Goal: Transaction & Acquisition: Purchase product/service

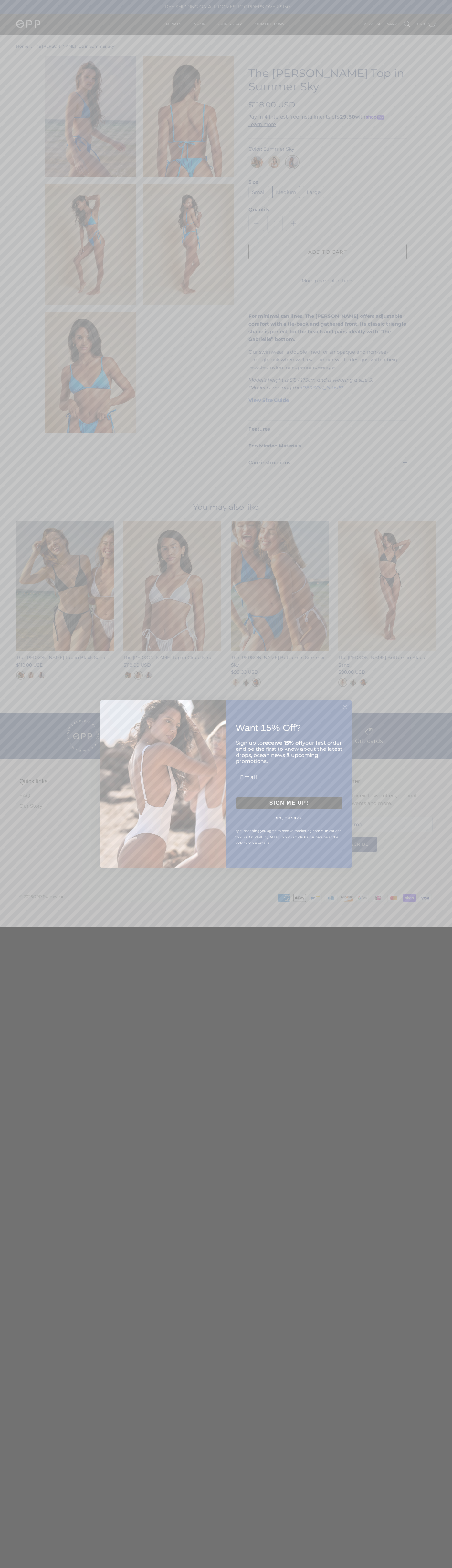
click at [345, 707] on icon "Close dialog" at bounding box center [344, 707] width 3 height 3
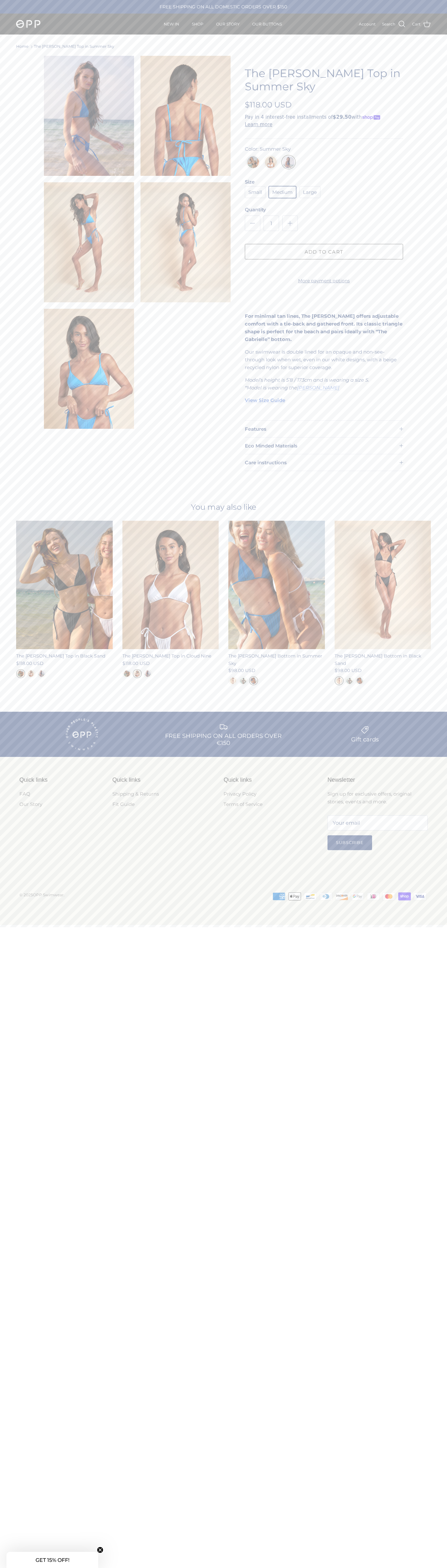
click at [253, 156] on img "Black Sand" at bounding box center [253, 164] width 12 height 16
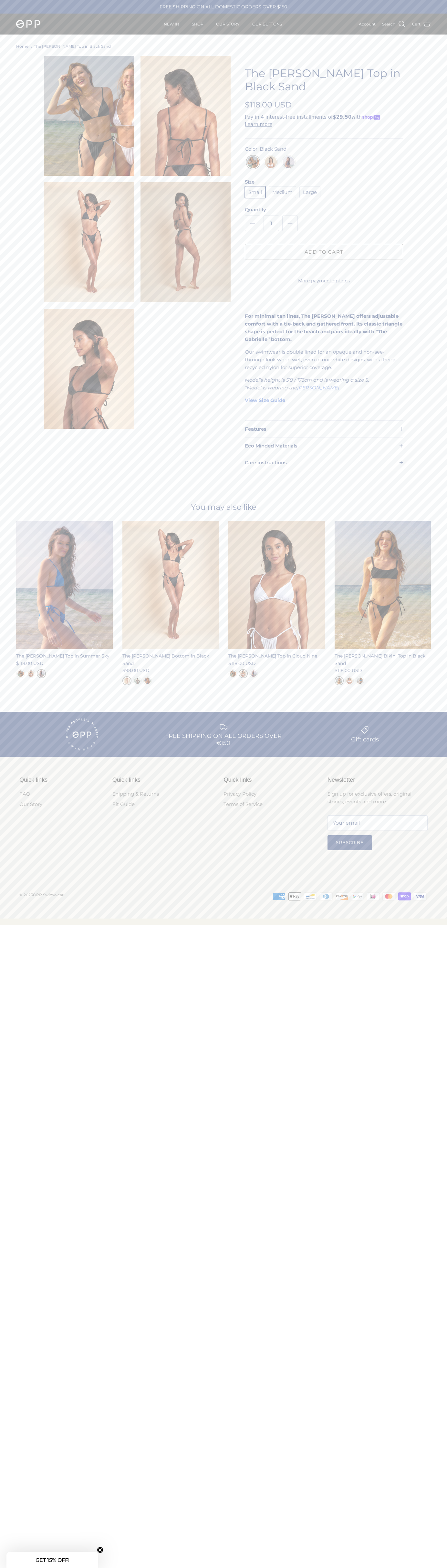
click at [250, 178] on legend "Size" at bounding box center [250, 181] width 10 height 7
click at [282, 190] on span "Medium" at bounding box center [282, 192] width 20 height 5
click at [245, 184] on input "Medium" at bounding box center [244, 184] width 1 height 1
radio input "true"
click at [324, 245] on button "Add to cart" at bounding box center [324, 251] width 158 height 15
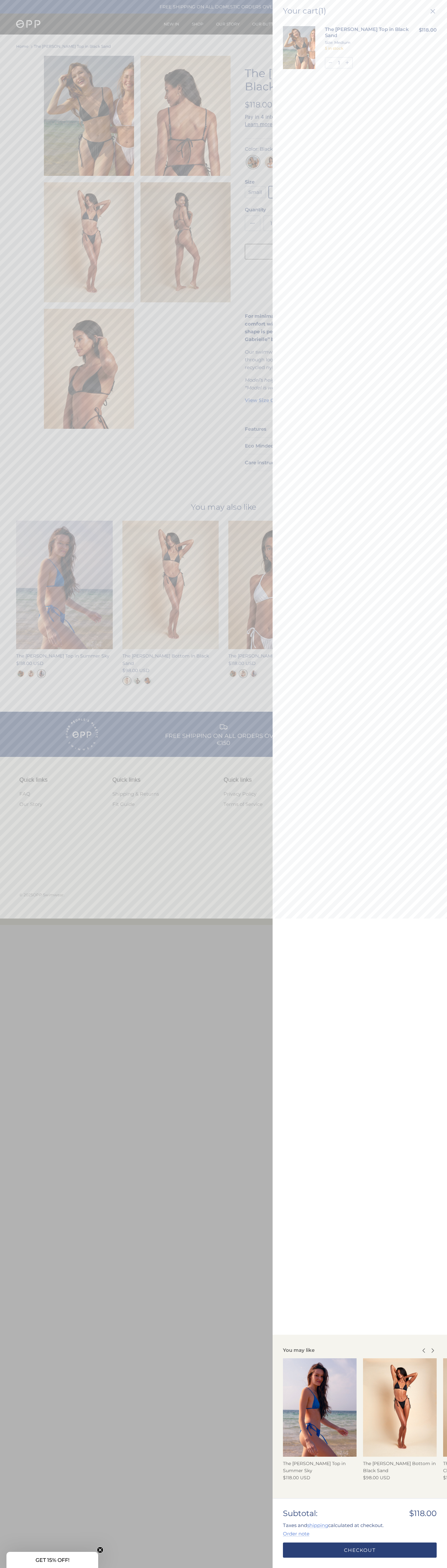
click at [359, 1550] on link "Checkout" at bounding box center [359, 1550] width 153 height 15
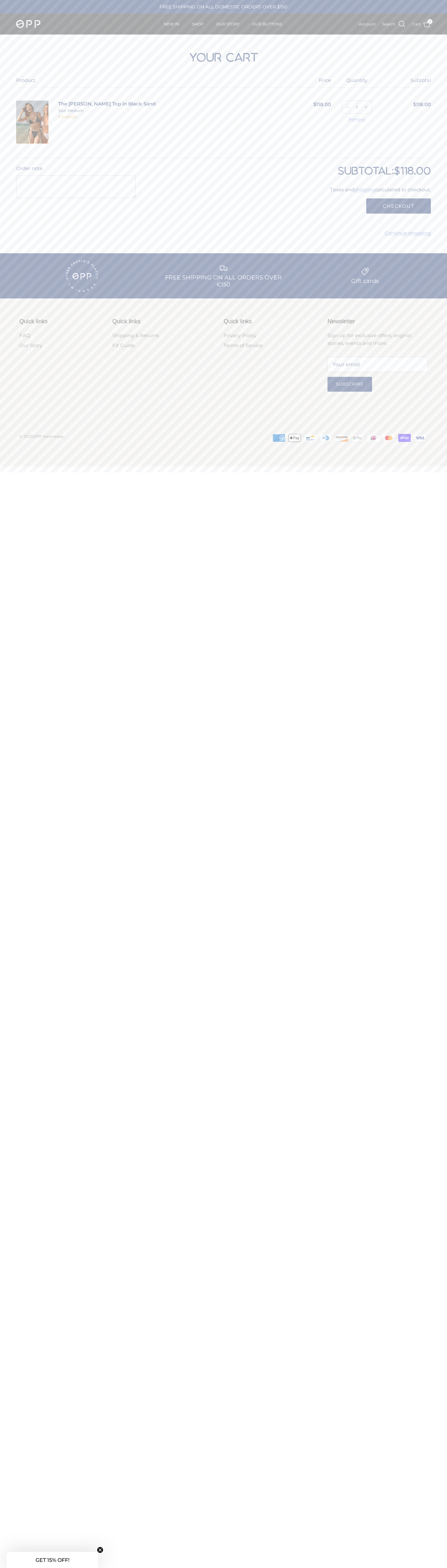
click at [389, 439] on icon at bounding box center [389, 438] width 2 height 4
click at [398, 206] on button "Checkout" at bounding box center [398, 206] width 65 height 15
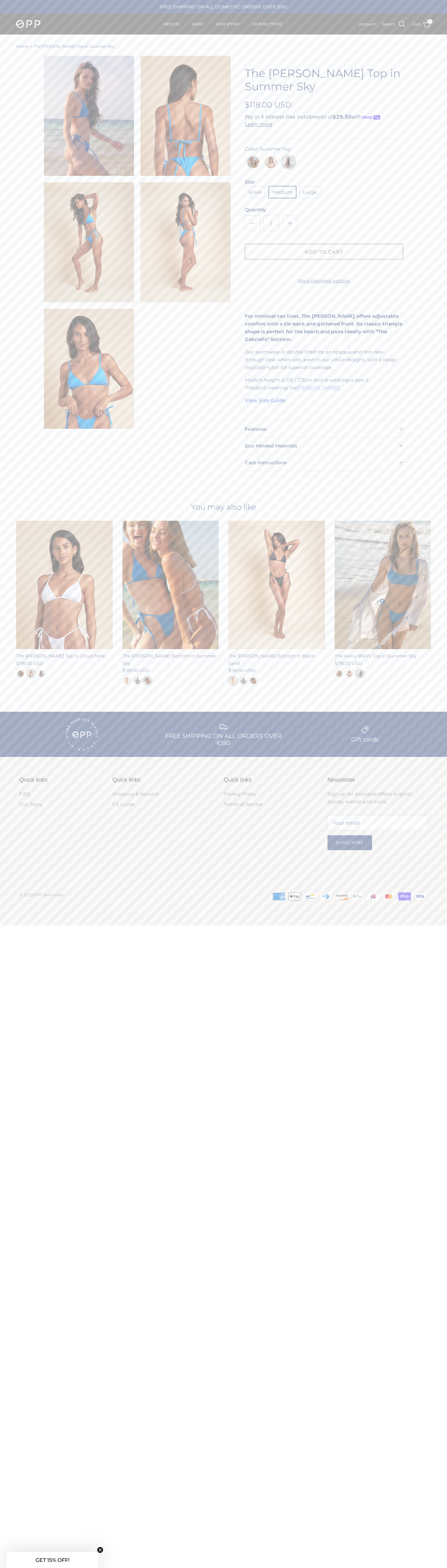
click at [421, 24] on link "Cart 1" at bounding box center [421, 24] width 19 height 9
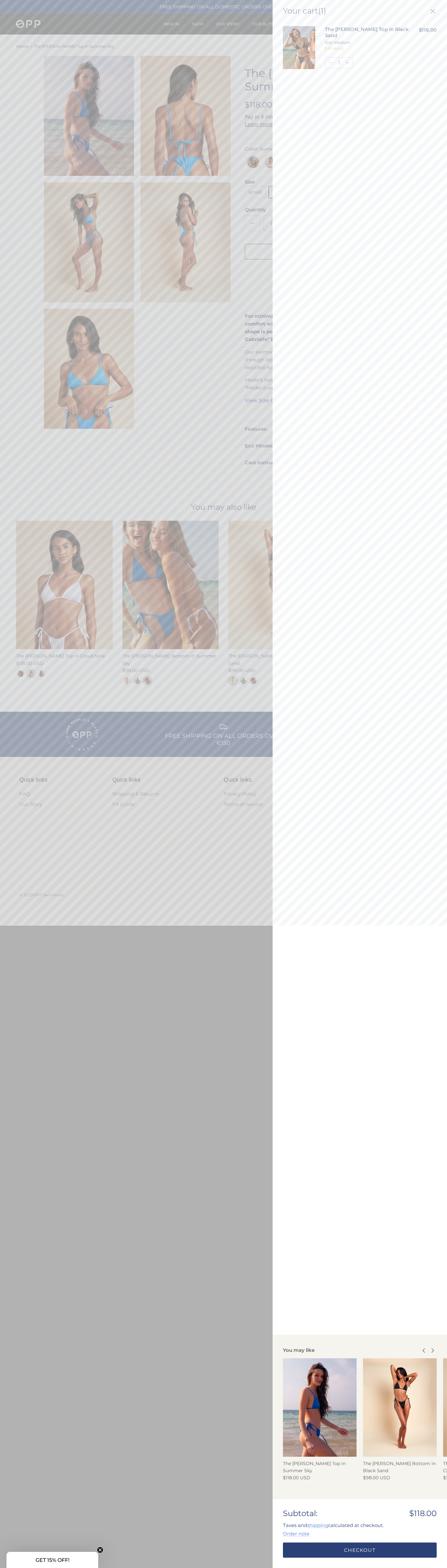
click at [100, 1550] on icon "Close teaser" at bounding box center [100, 1550] width 2 height 2
